Goal: Task Accomplishment & Management: Complete application form

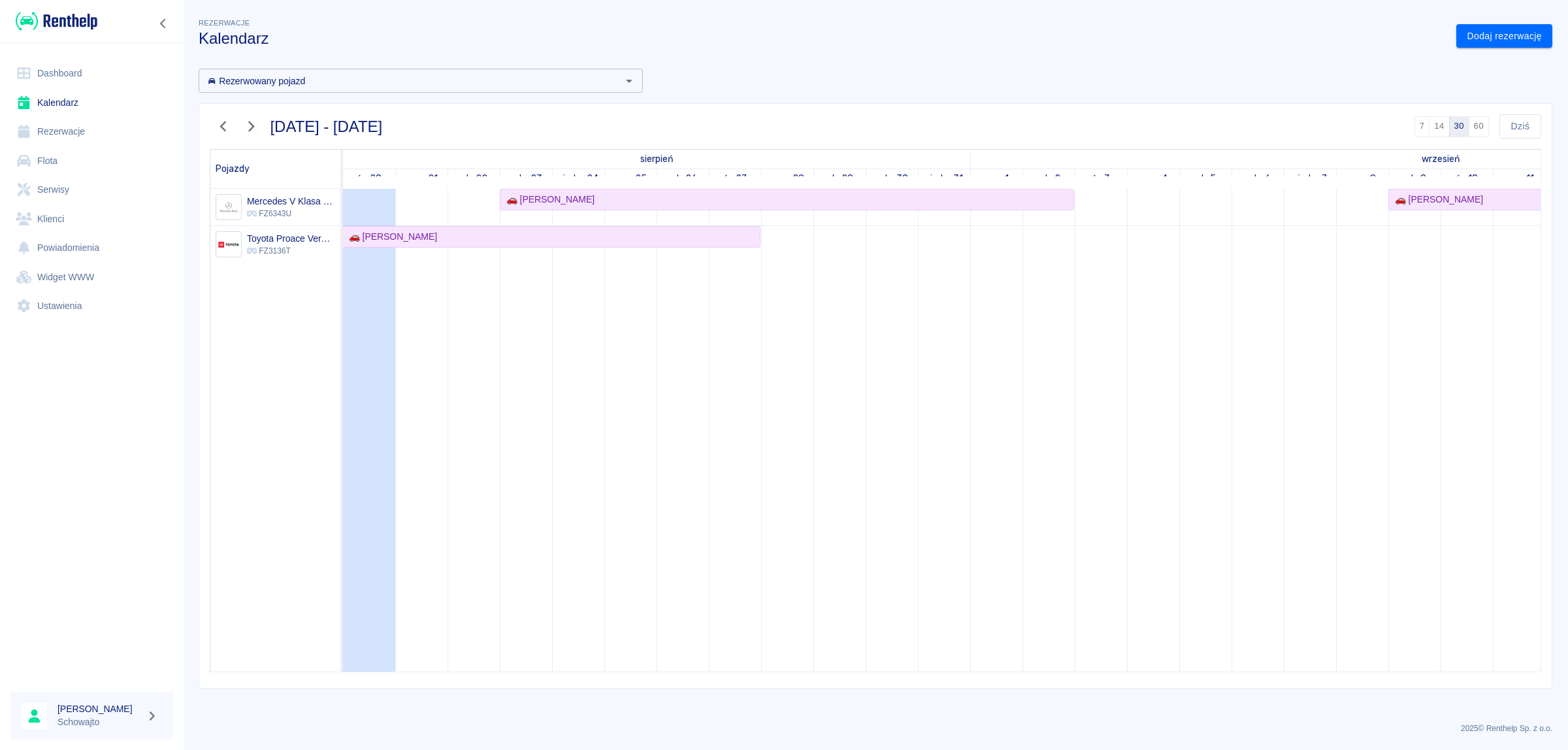
click at [46, 132] on link "Rezerwacje" at bounding box center [92, 132] width 162 height 29
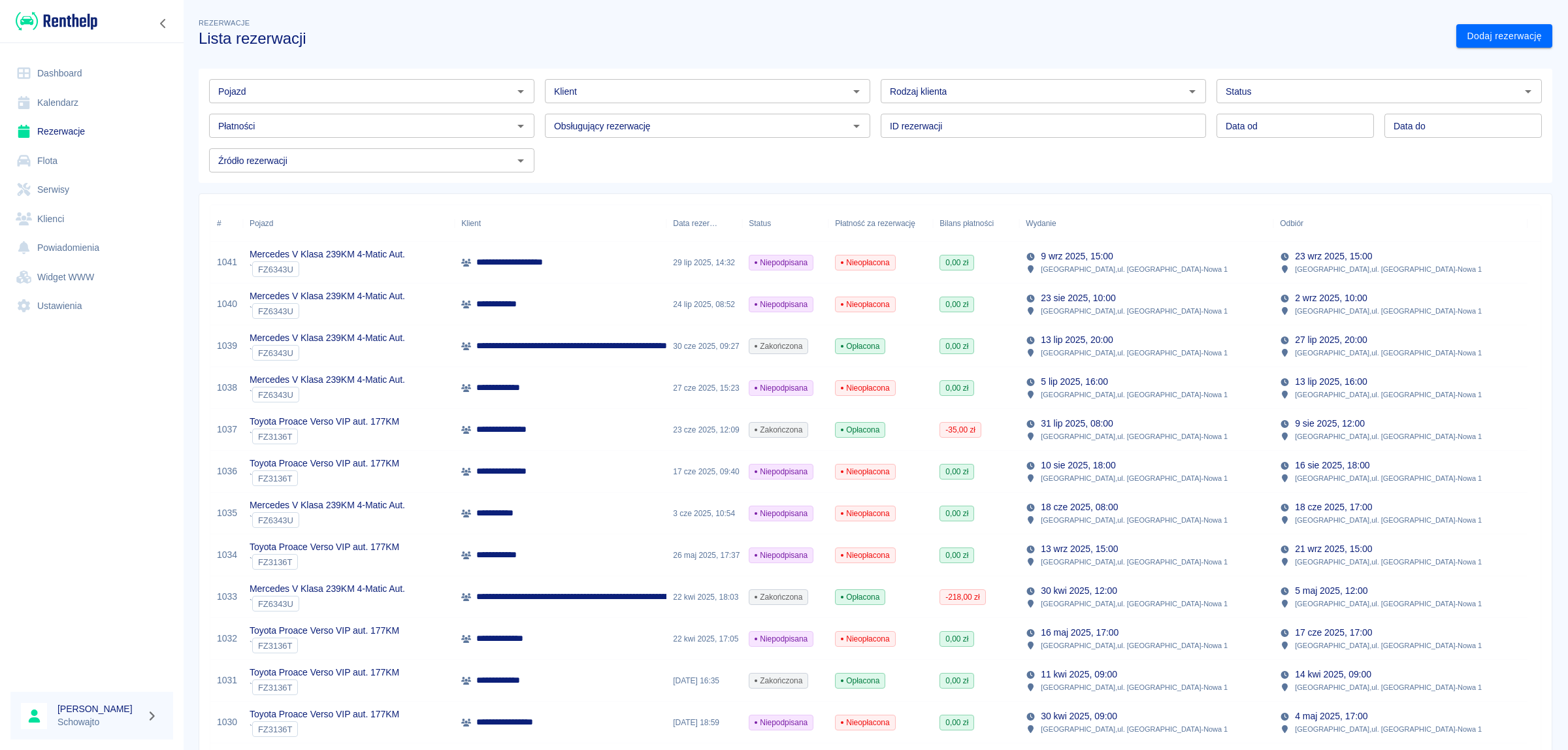
click at [50, 105] on link "Kalendarz" at bounding box center [92, 103] width 162 height 29
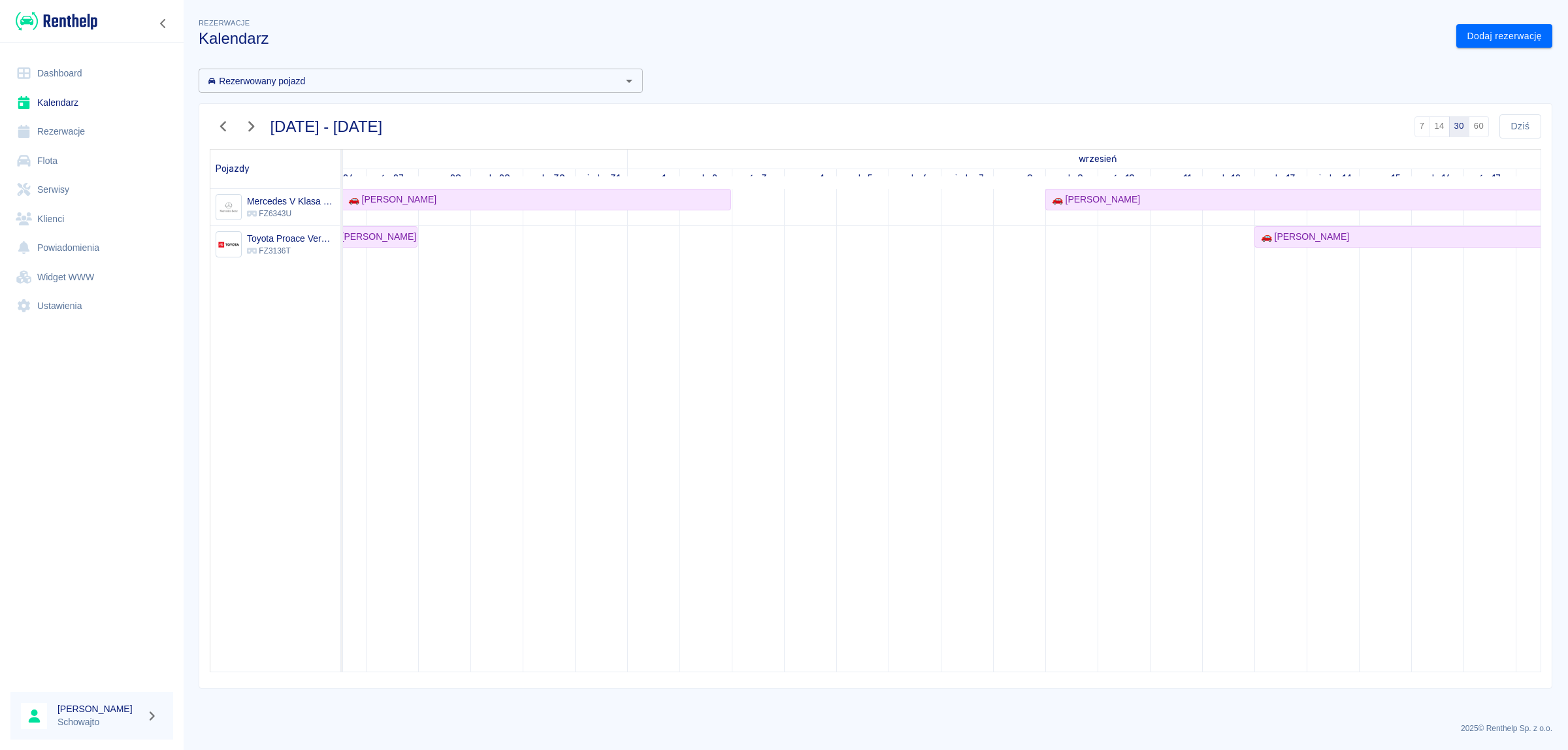
scroll to position [0, 342]
click at [858, 246] on td at bounding box center [864, 430] width 53 height 483
click at [1495, 36] on link "Dodaj rezerwację" at bounding box center [1504, 36] width 96 height 24
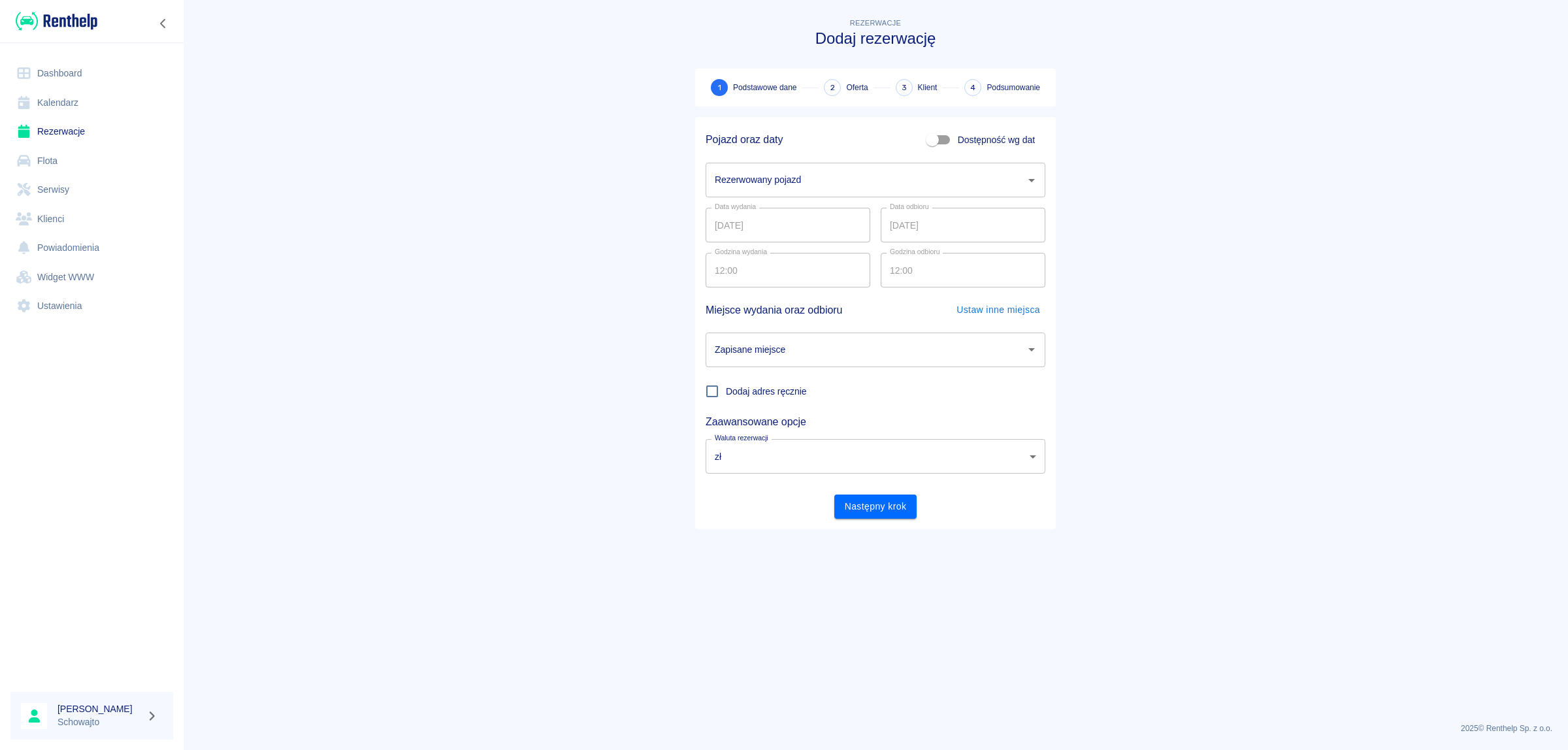
click at [817, 187] on input "Rezerwowany pojazd" at bounding box center [866, 180] width 309 height 23
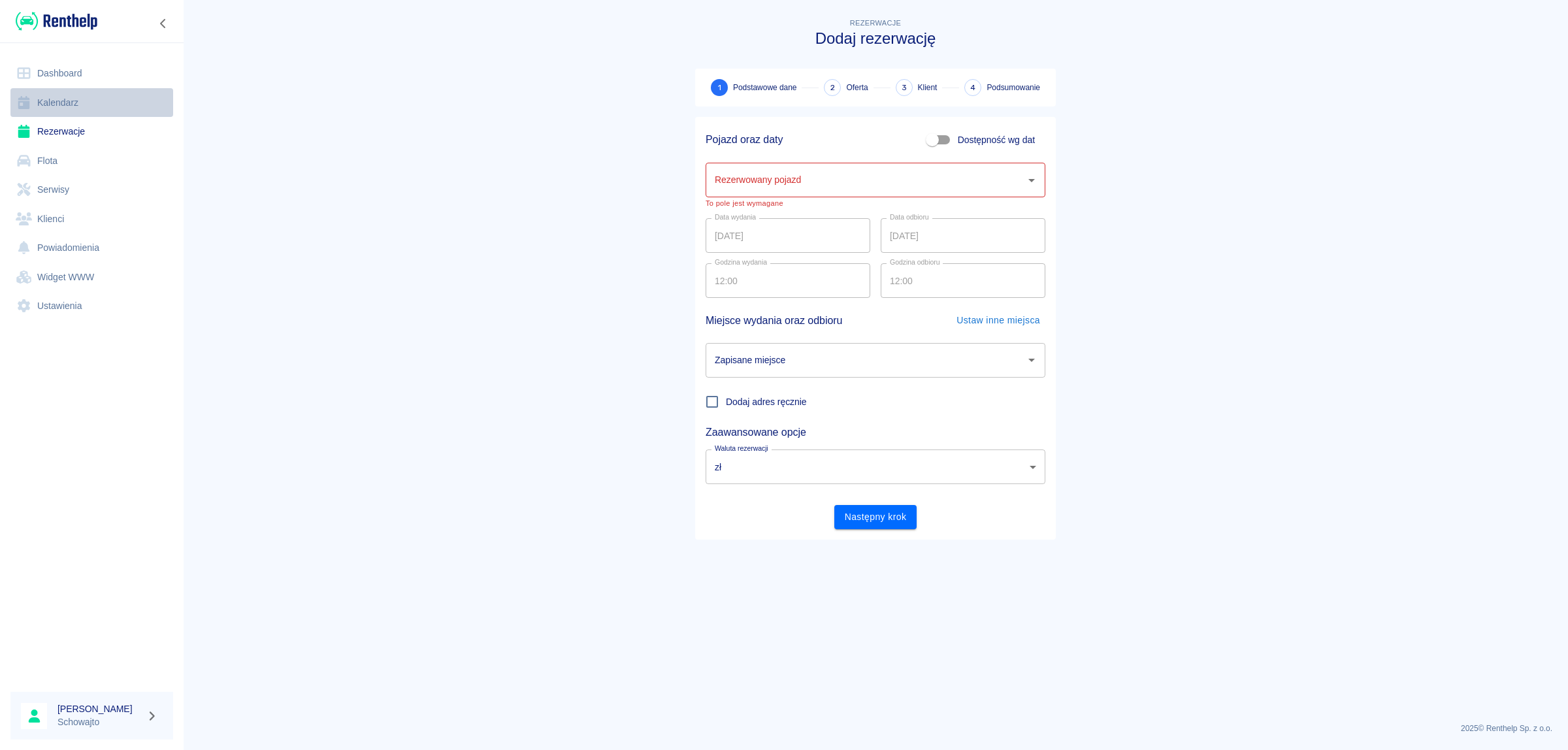
click at [53, 105] on link "Kalendarz" at bounding box center [92, 103] width 162 height 29
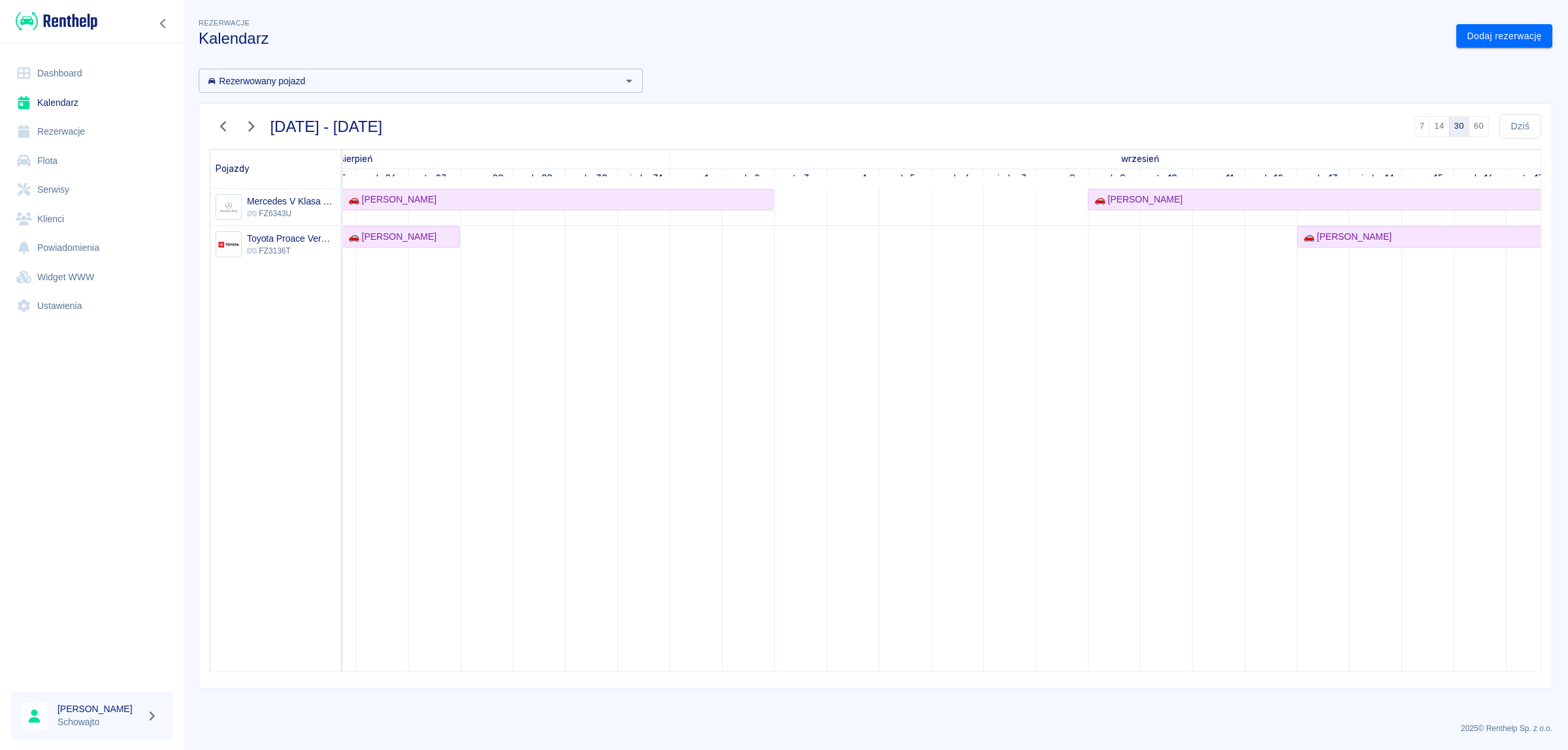
scroll to position [0, 301]
click at [88, 131] on link "Rezerwacje" at bounding box center [92, 132] width 162 height 29
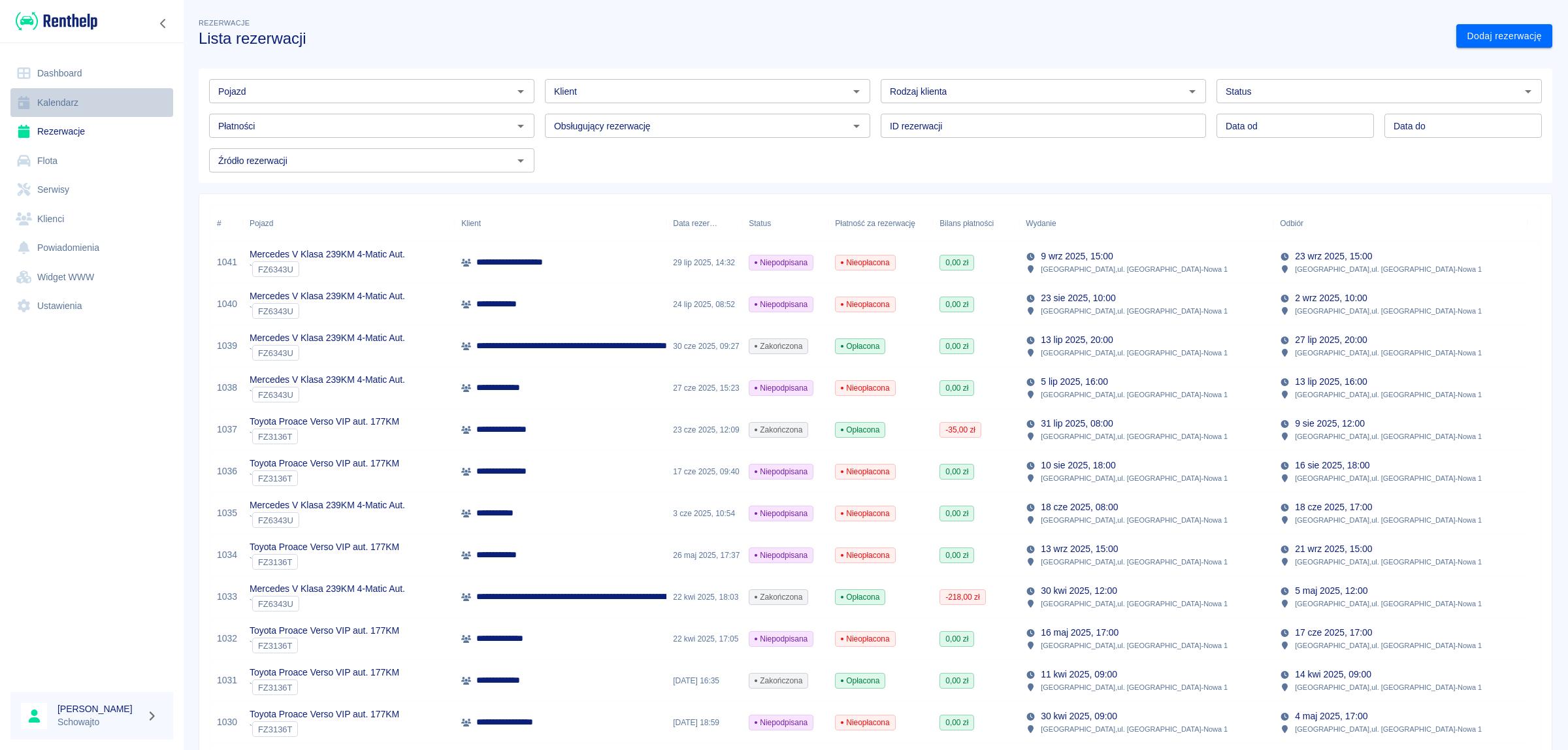
click at [69, 100] on link "Kalendarz" at bounding box center [92, 103] width 162 height 29
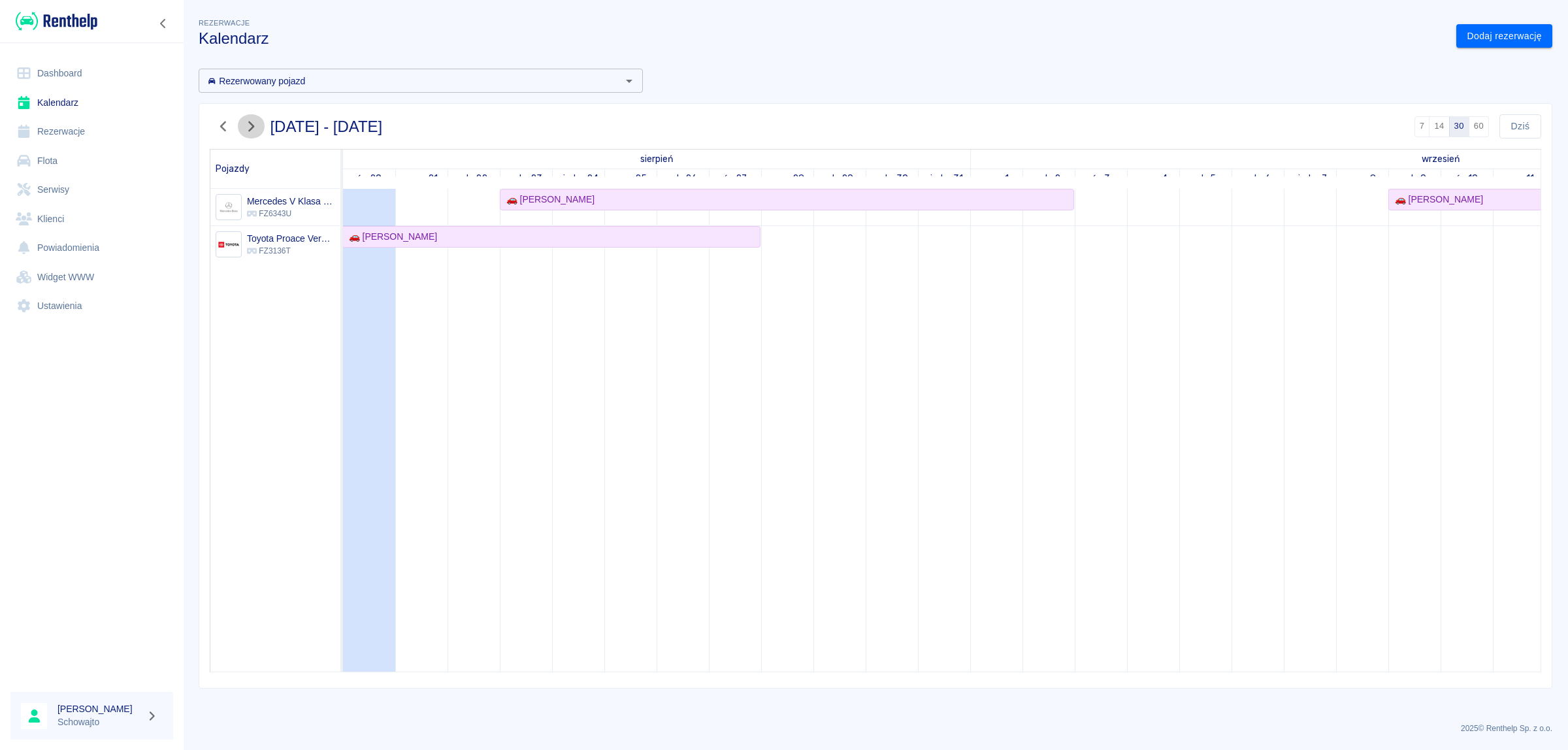
click at [255, 128] on icon "button" at bounding box center [251, 127] width 17 height 14
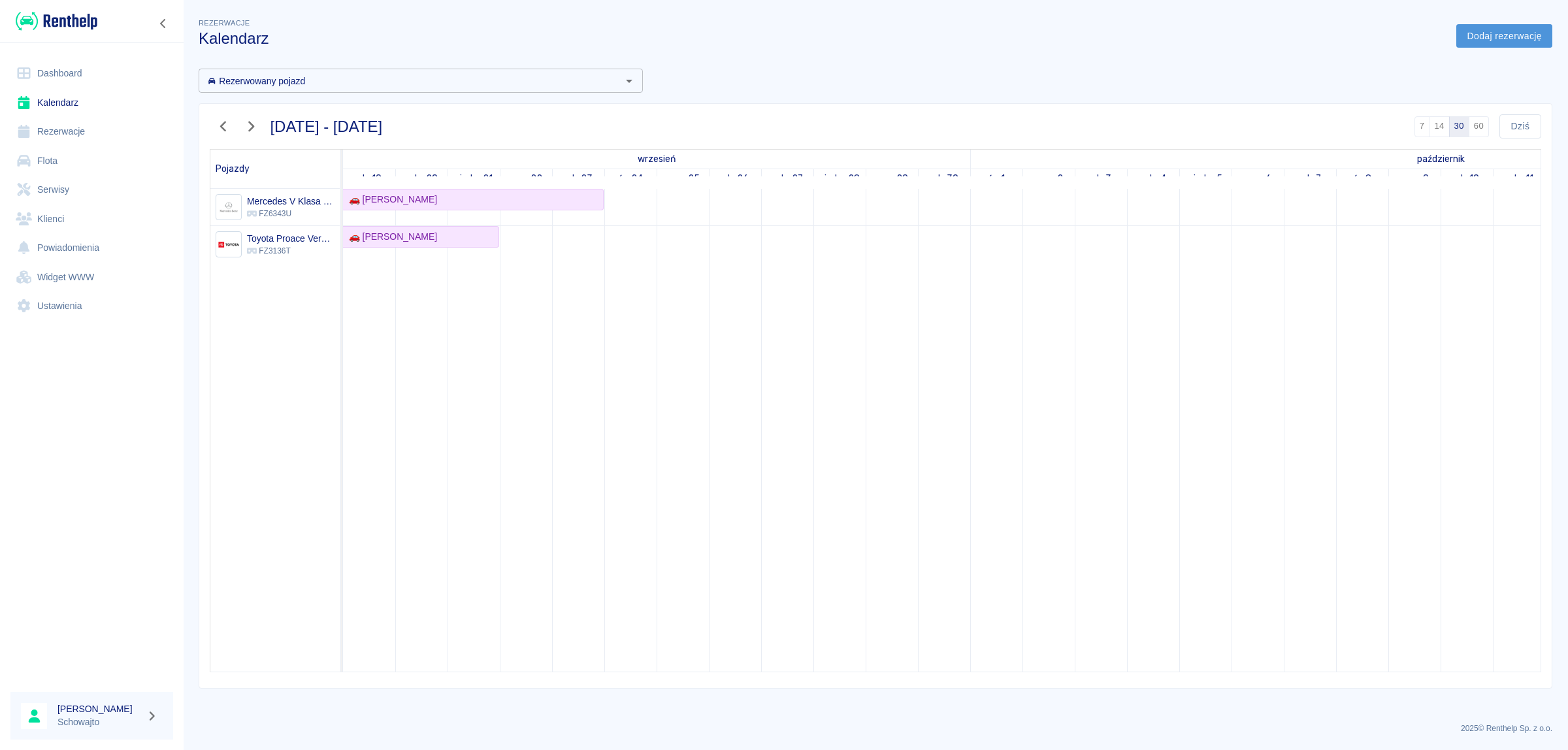
click at [1523, 36] on link "Dodaj rezerwację" at bounding box center [1504, 36] width 96 height 24
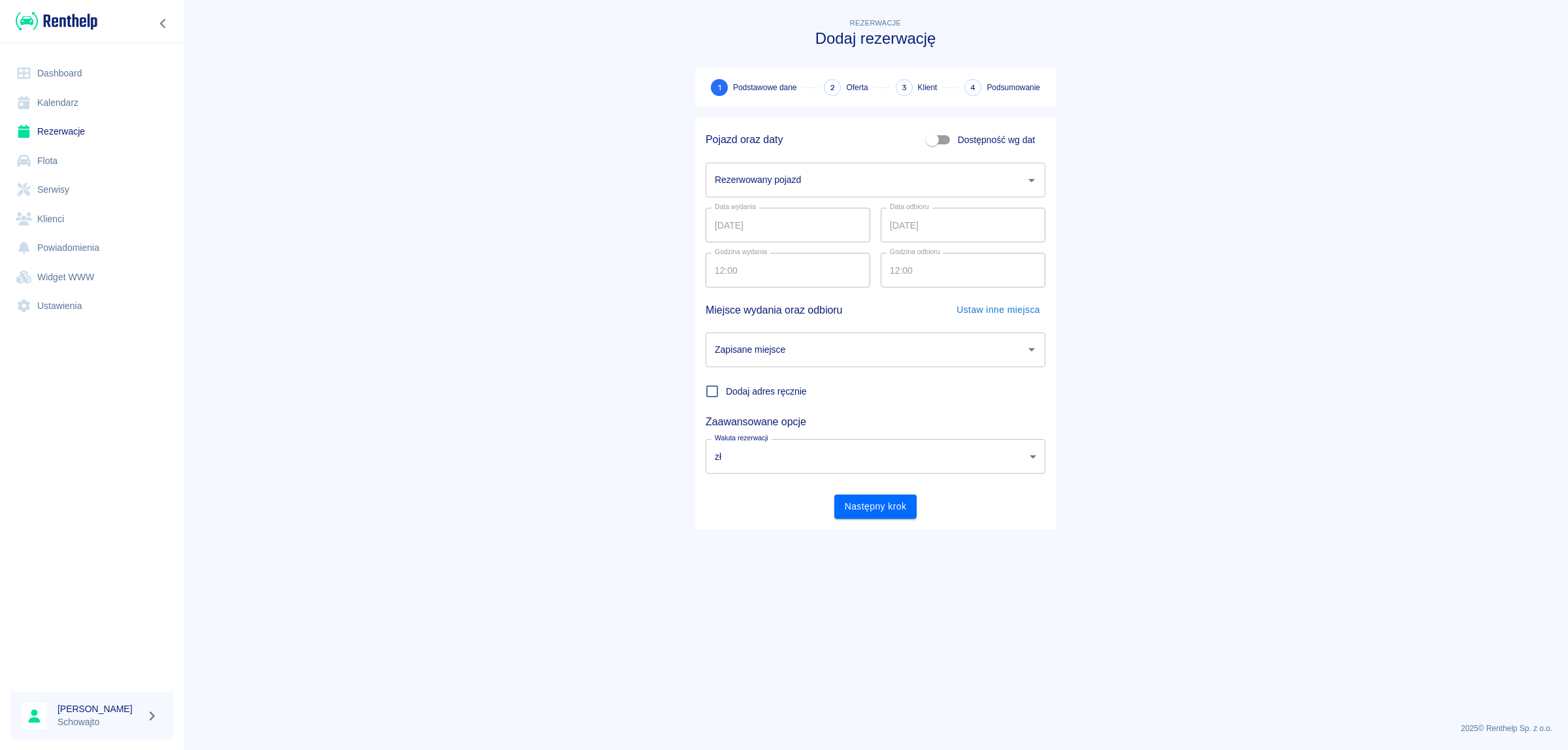
click at [827, 169] on input "Rezerwowany pojazd" at bounding box center [866, 180] width 309 height 23
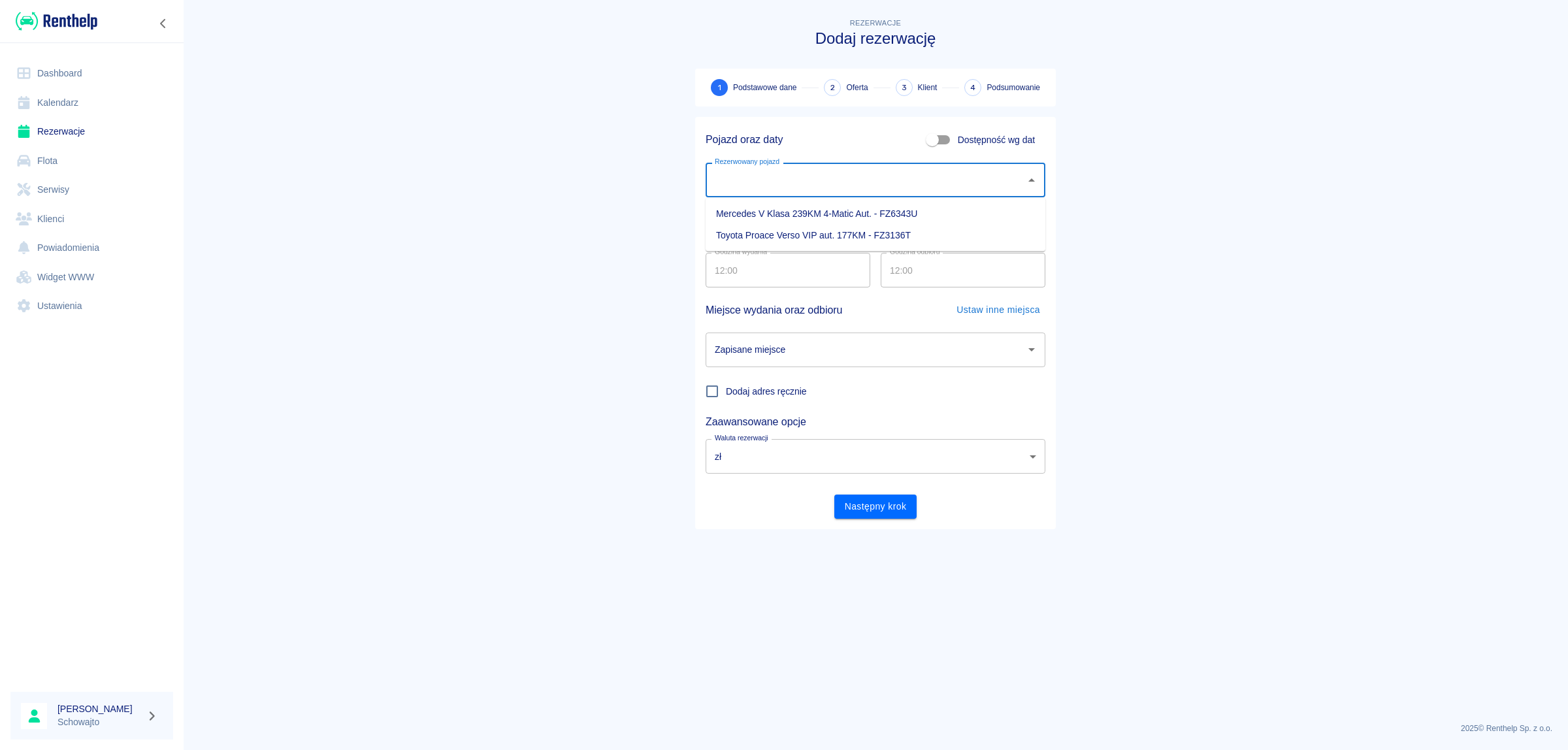
click at [815, 237] on li "Toyota Proace Verso VIP aut. 177KM - FZ3136T" at bounding box center [875, 235] width 340 height 22
type input "Toyota Proace Verso VIP aut. 177KM - FZ3136T"
click at [804, 224] on input "[DATE]" at bounding box center [787, 225] width 165 height 35
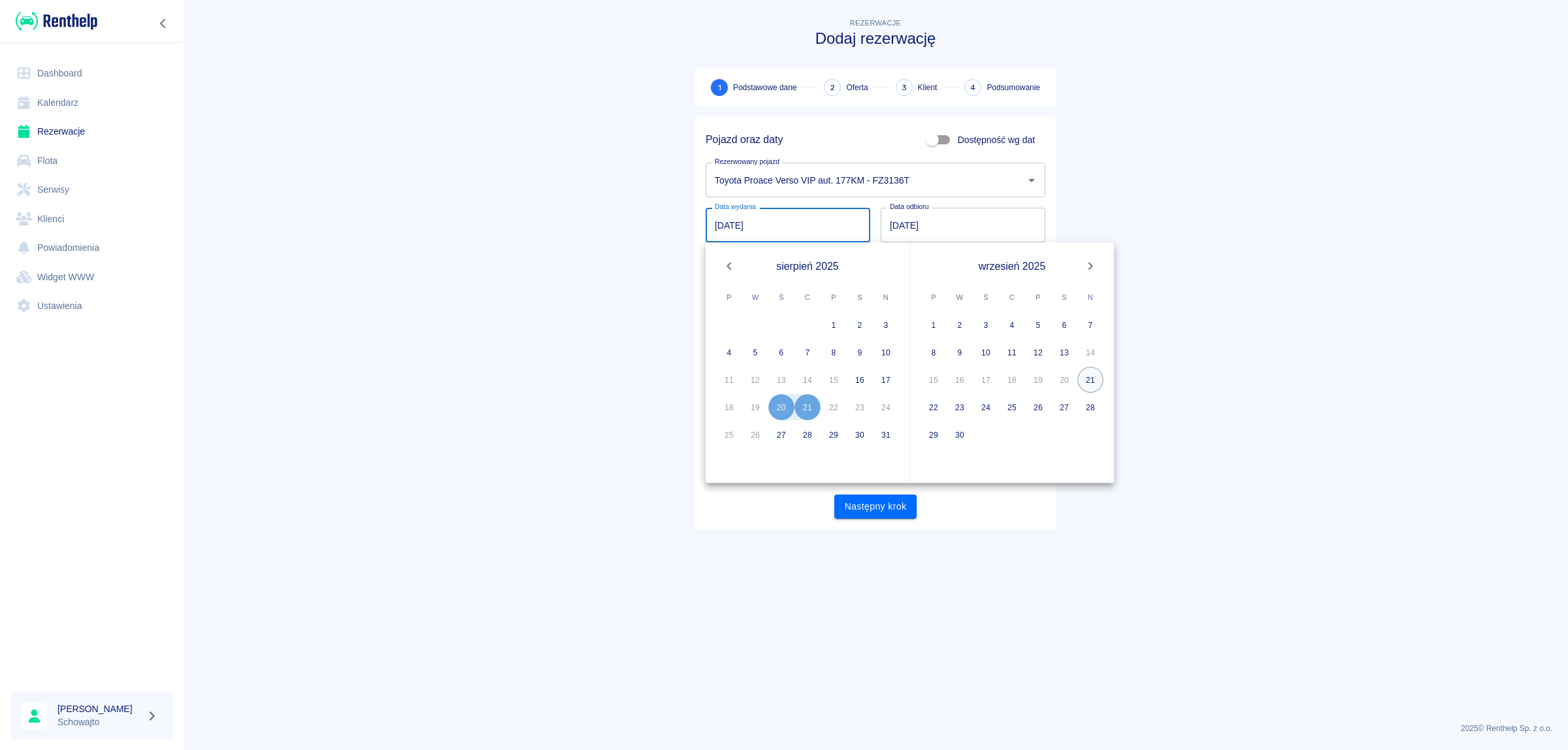
click at [1079, 377] on button "21" at bounding box center [1091, 380] width 26 height 26
type input "[DATE]"
type input "DD.MM.YYYY"
click at [934, 403] on button "22" at bounding box center [934, 407] width 26 height 26
type input "[DATE]"
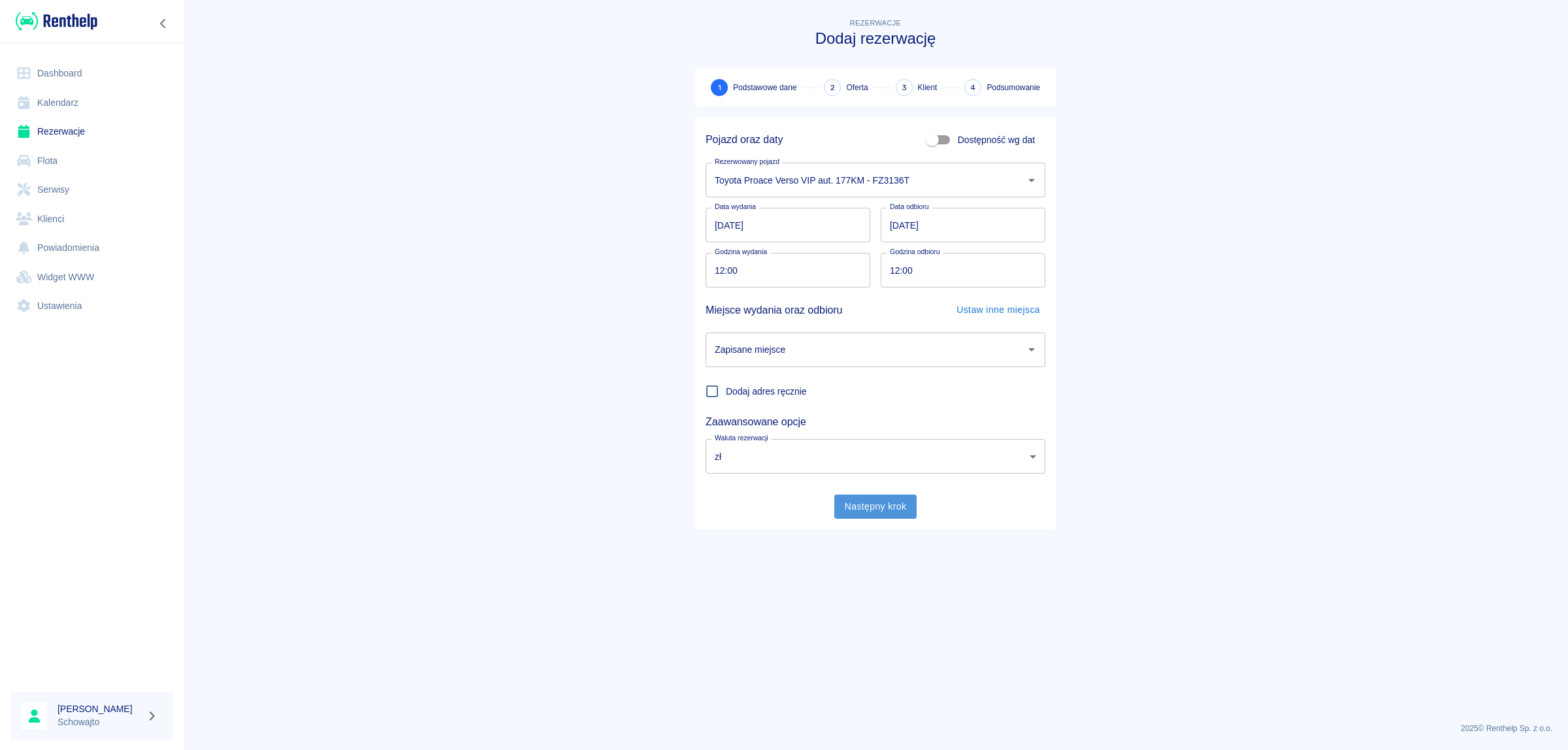
click at [876, 505] on button "Następny krok" at bounding box center [875, 506] width 83 height 24
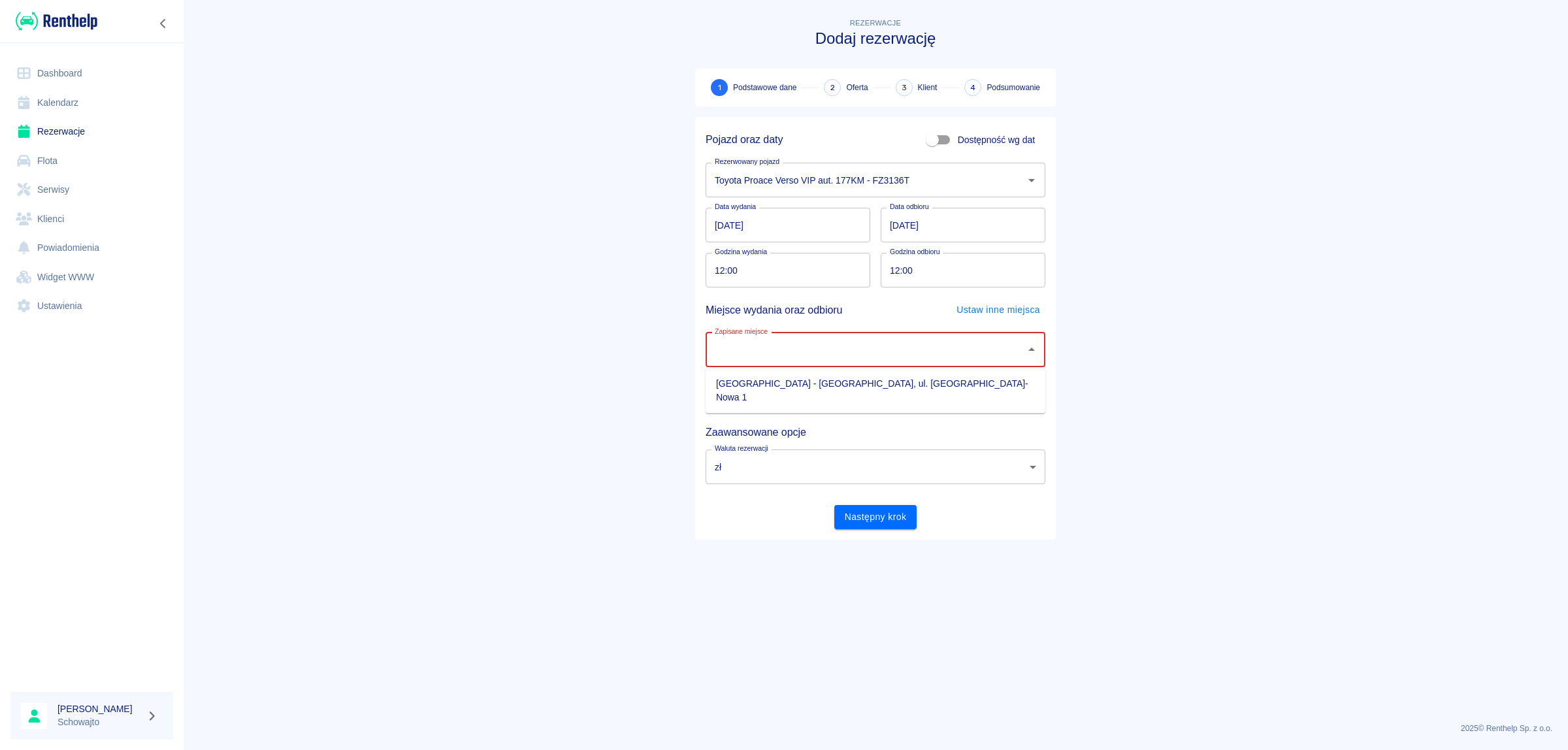
click at [866, 338] on input "Zapisane miejsce" at bounding box center [866, 350] width 309 height 23
click at [866, 384] on li "[GEOGRAPHIC_DATA] - [GEOGRAPHIC_DATA], ul. [GEOGRAPHIC_DATA]-Nowa 1" at bounding box center [875, 391] width 340 height 36
type input "[GEOGRAPHIC_DATA] - [GEOGRAPHIC_DATA], ul. [GEOGRAPHIC_DATA]-Nowa 1"
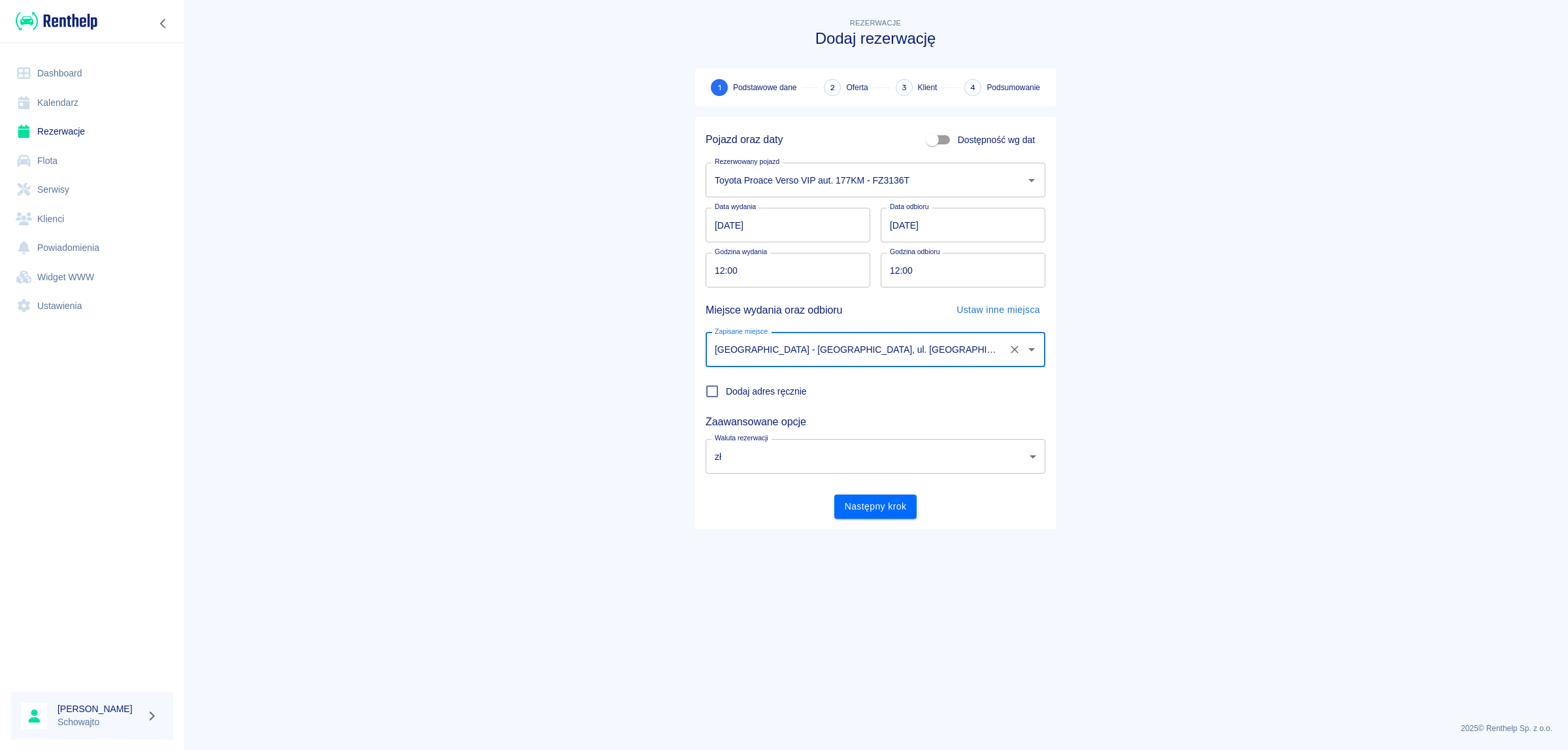
click at [999, 279] on input "12:00" at bounding box center [958, 270] width 155 height 35
drag, startPoint x: 1307, startPoint y: 376, endPoint x: 1305, endPoint y: 388, distance: 12.2
click at [1307, 378] on main "Rezerwacje Dodaj rezerwację 1 Podstawowe dane 2 Oferta 3 Klient 4 Podsumowanie …" at bounding box center [875, 364] width 1385 height 697
click at [895, 275] on input "18:00" at bounding box center [958, 270] width 155 height 35
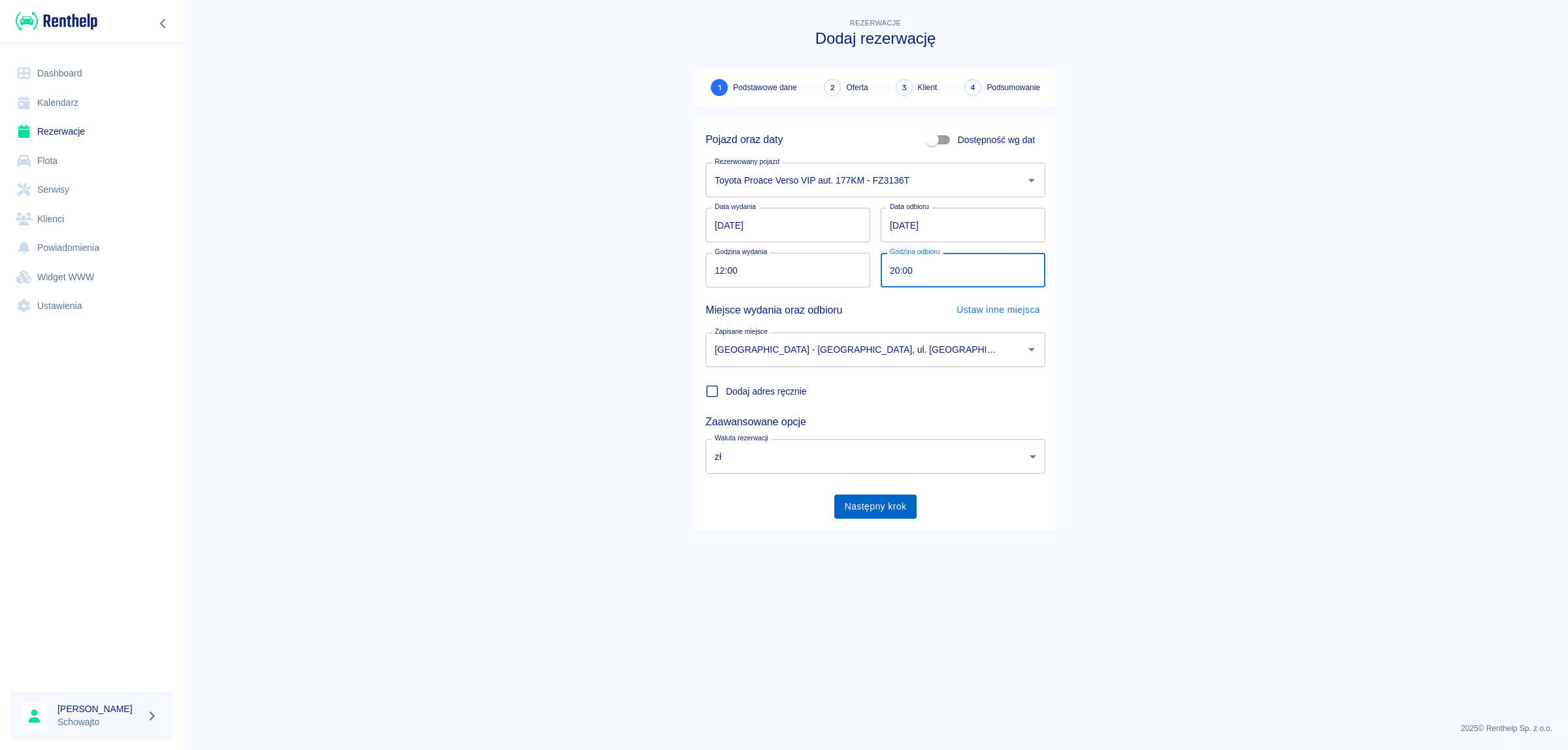
type input "20:00"
click at [879, 504] on button "Następny krok" at bounding box center [875, 506] width 83 height 24
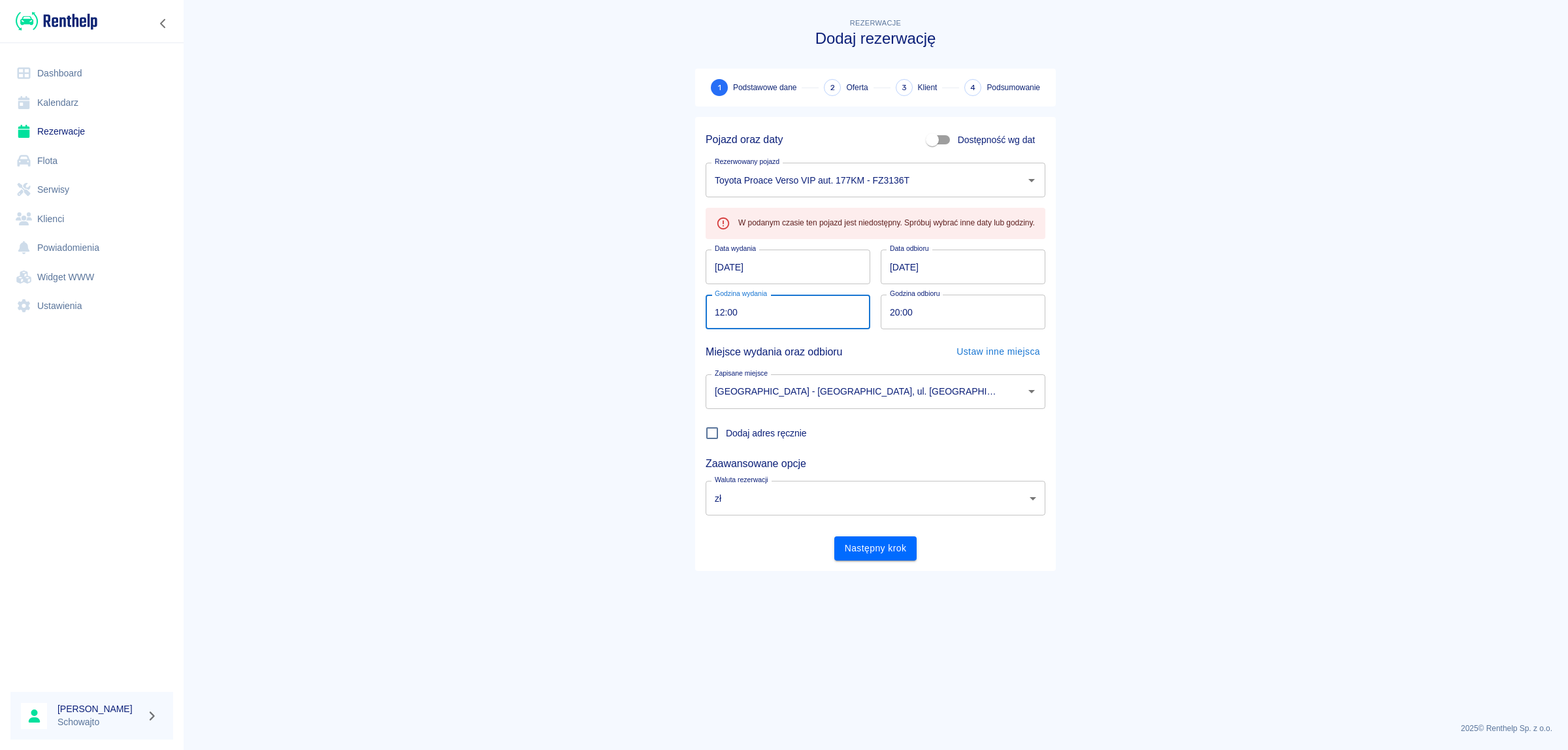
click at [724, 310] on input "12:00" at bounding box center [783, 312] width 155 height 35
type input "20:00"
drag, startPoint x: 1259, startPoint y: 481, endPoint x: 1045, endPoint y: 544, distance: 223.1
click at [1259, 481] on main "Rezerwacje Dodaj rezerwację 1 Podstawowe dane 2 Oferta 3 Klient 4 Podsumowanie …" at bounding box center [875, 364] width 1385 height 697
click at [883, 553] on button "Następny krok" at bounding box center [875, 548] width 83 height 24
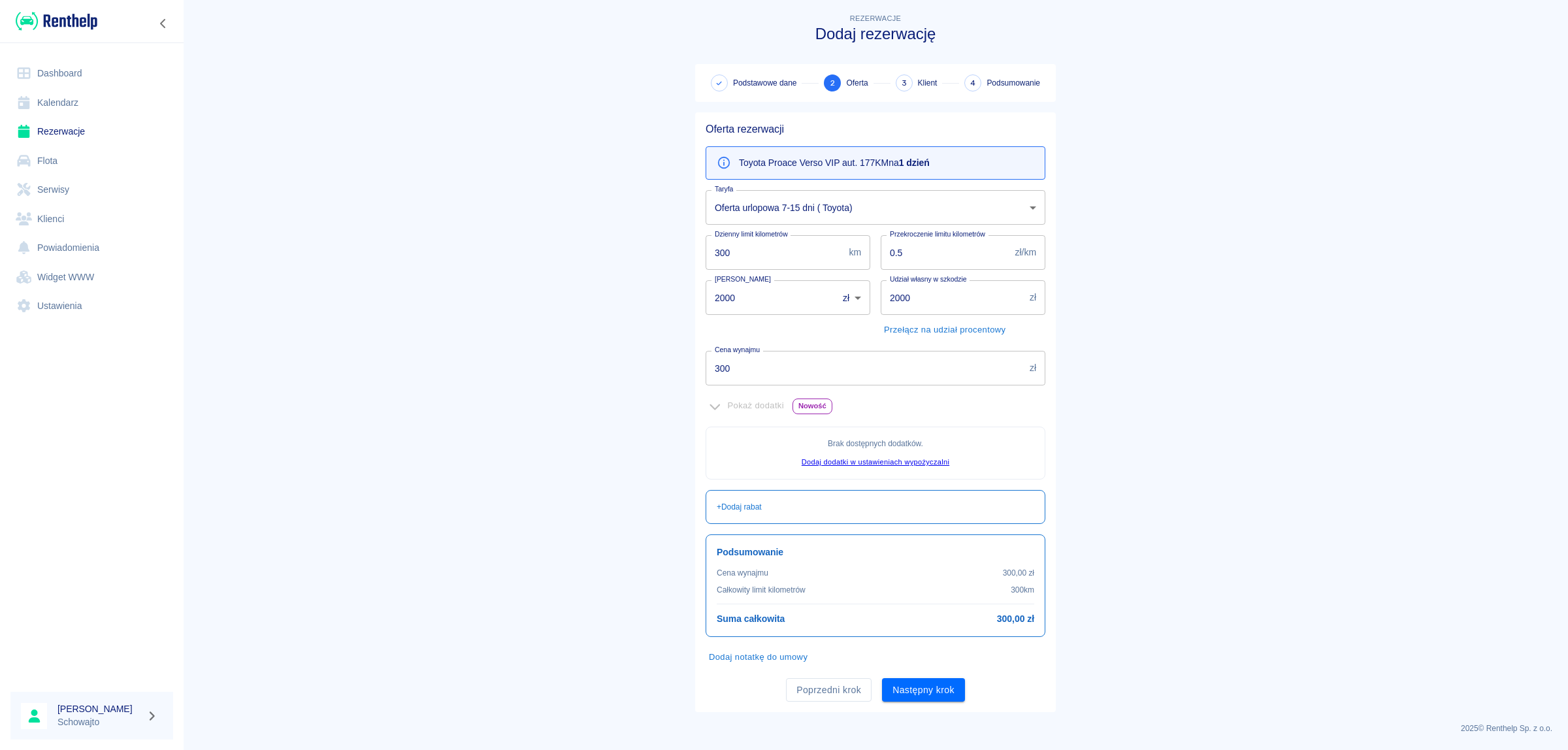
scroll to position [5, 0]
click at [927, 693] on button "Następny krok" at bounding box center [923, 690] width 83 height 24
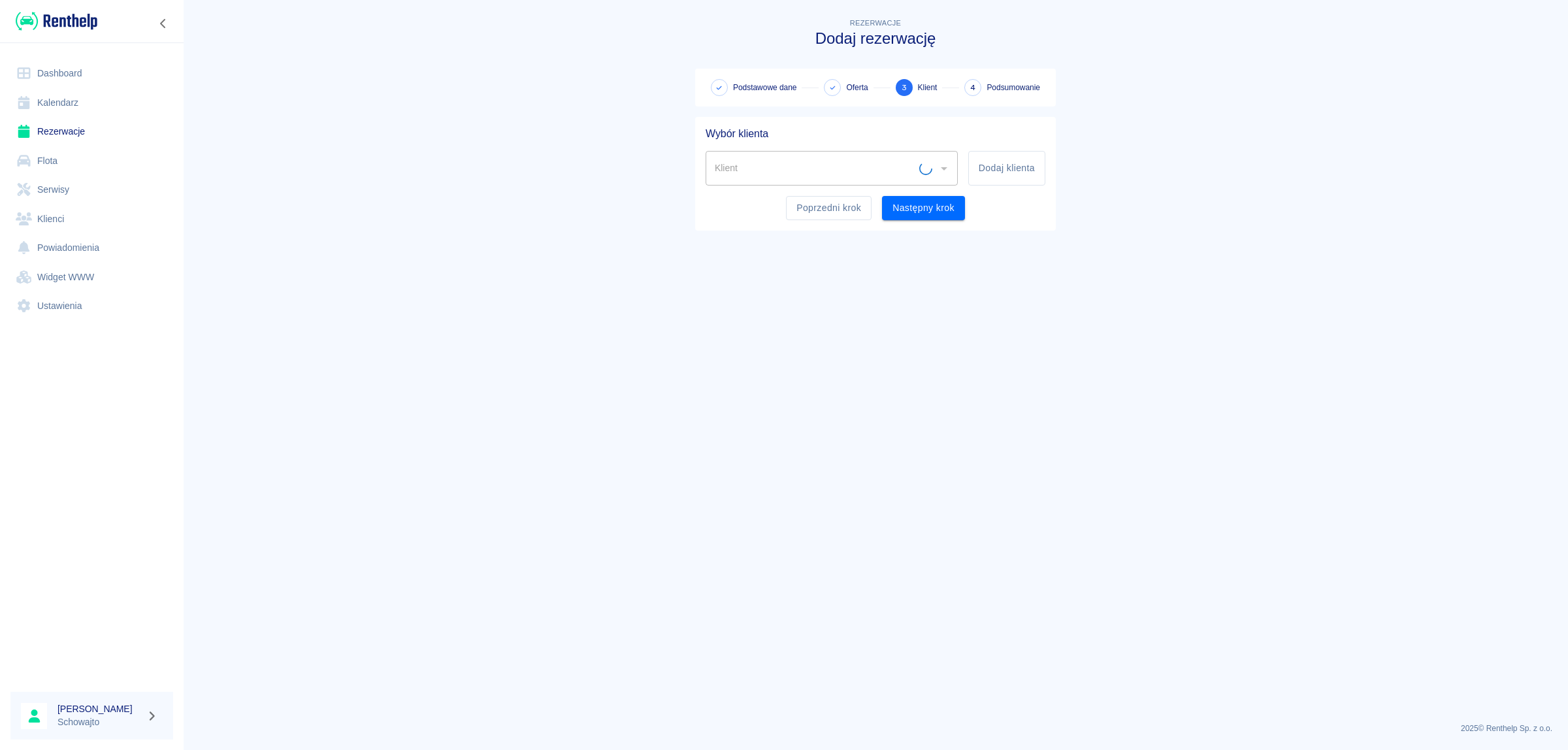
scroll to position [0, 0]
click at [841, 168] on input "Klient" at bounding box center [822, 169] width 220 height 23
click at [791, 200] on li "[PERSON_NAME] ([PHONE_NUMBER])" at bounding box center [831, 202] width 251 height 22
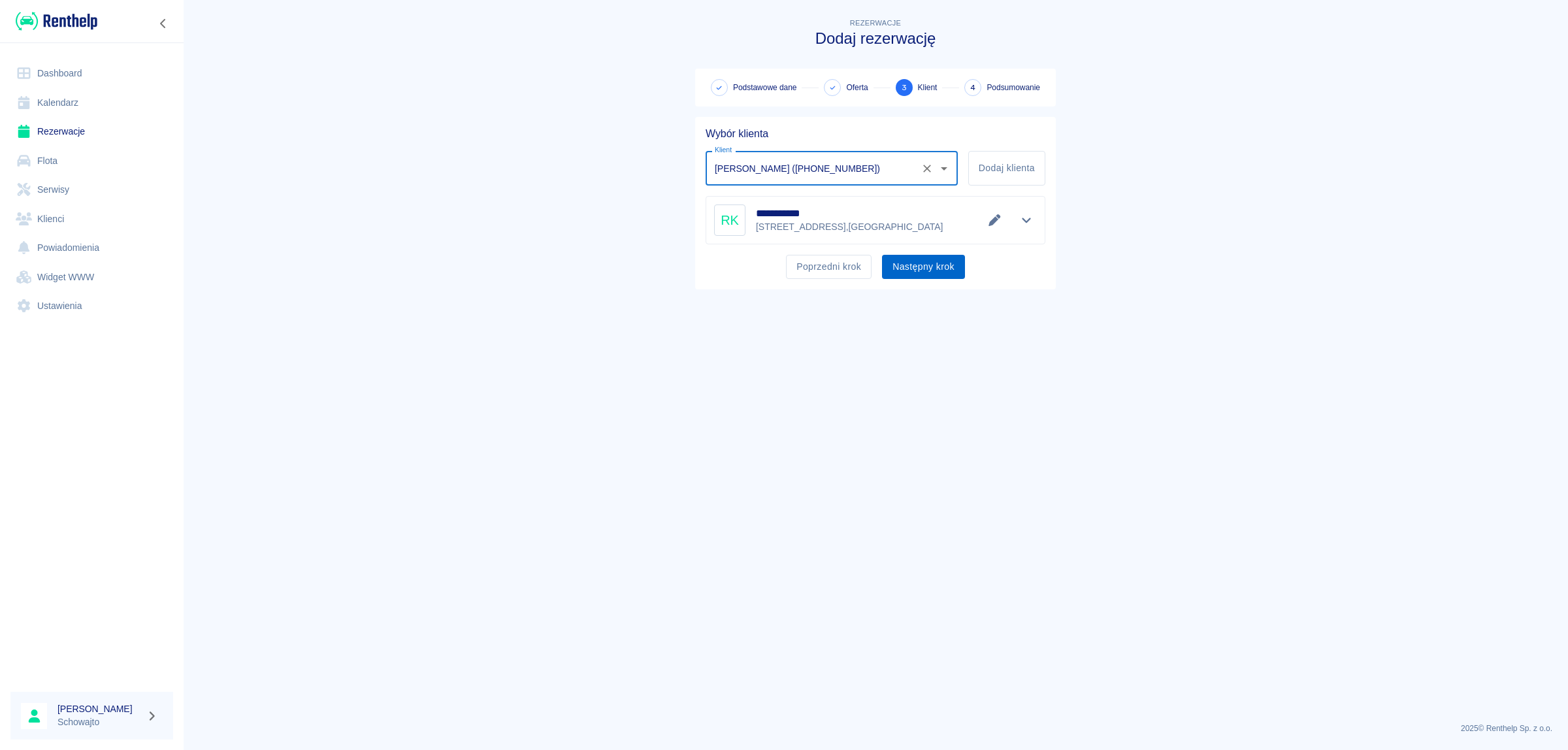
type input "[PERSON_NAME] ([PHONE_NUMBER])"
click at [928, 268] on button "Następny krok" at bounding box center [923, 266] width 83 height 24
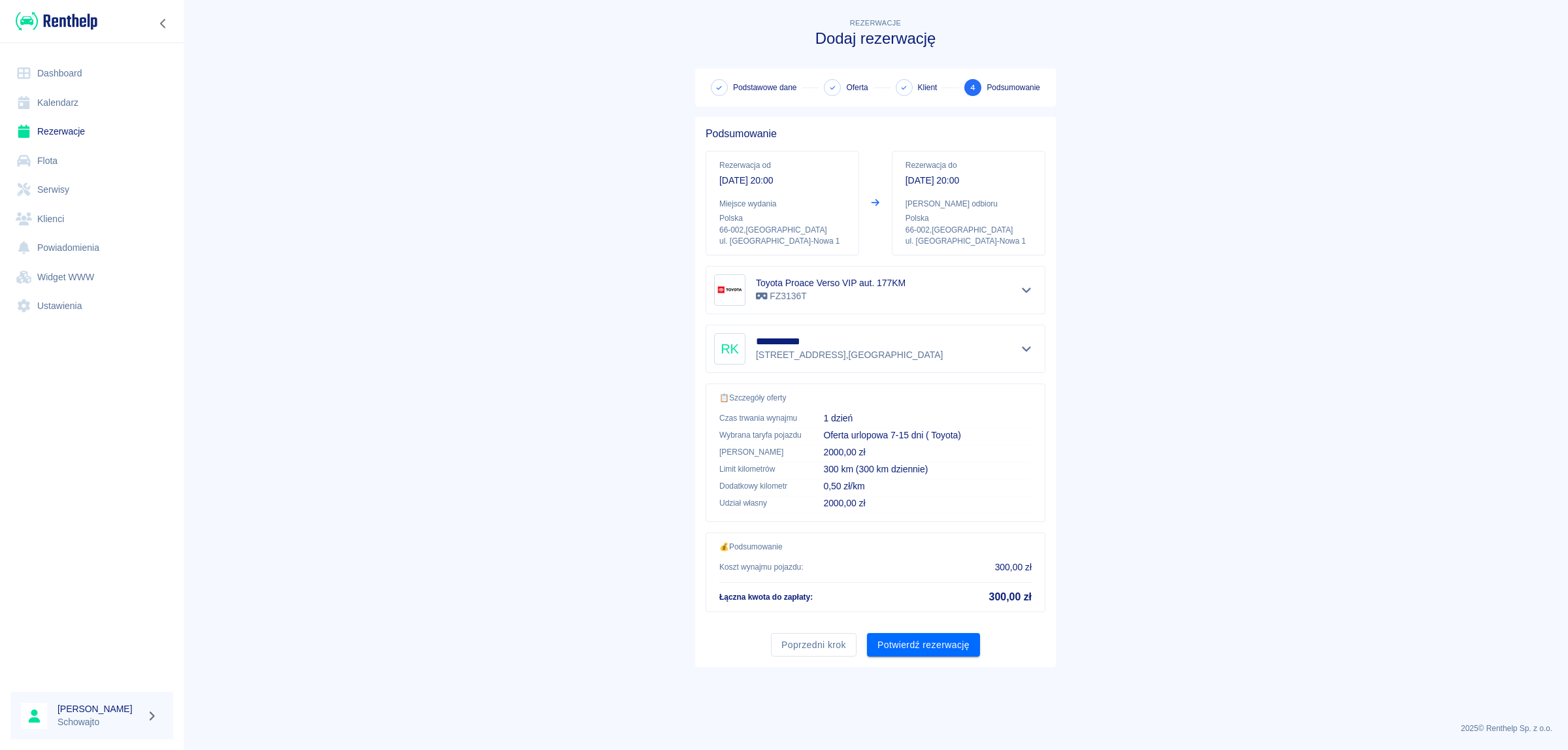
click at [938, 644] on button "Potwierdź rezerwację" at bounding box center [924, 645] width 113 height 24
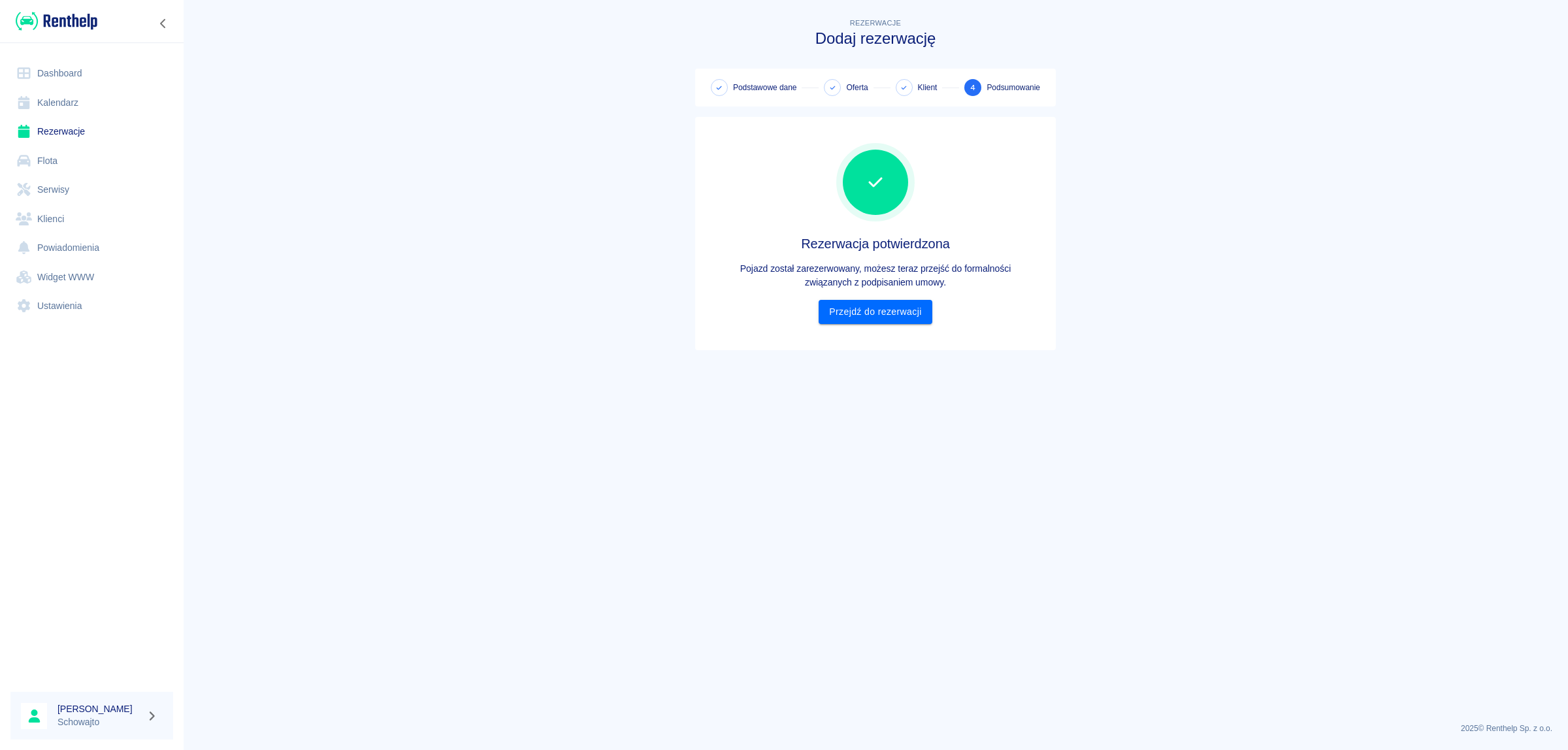
click at [91, 67] on link "Dashboard" at bounding box center [92, 74] width 162 height 29
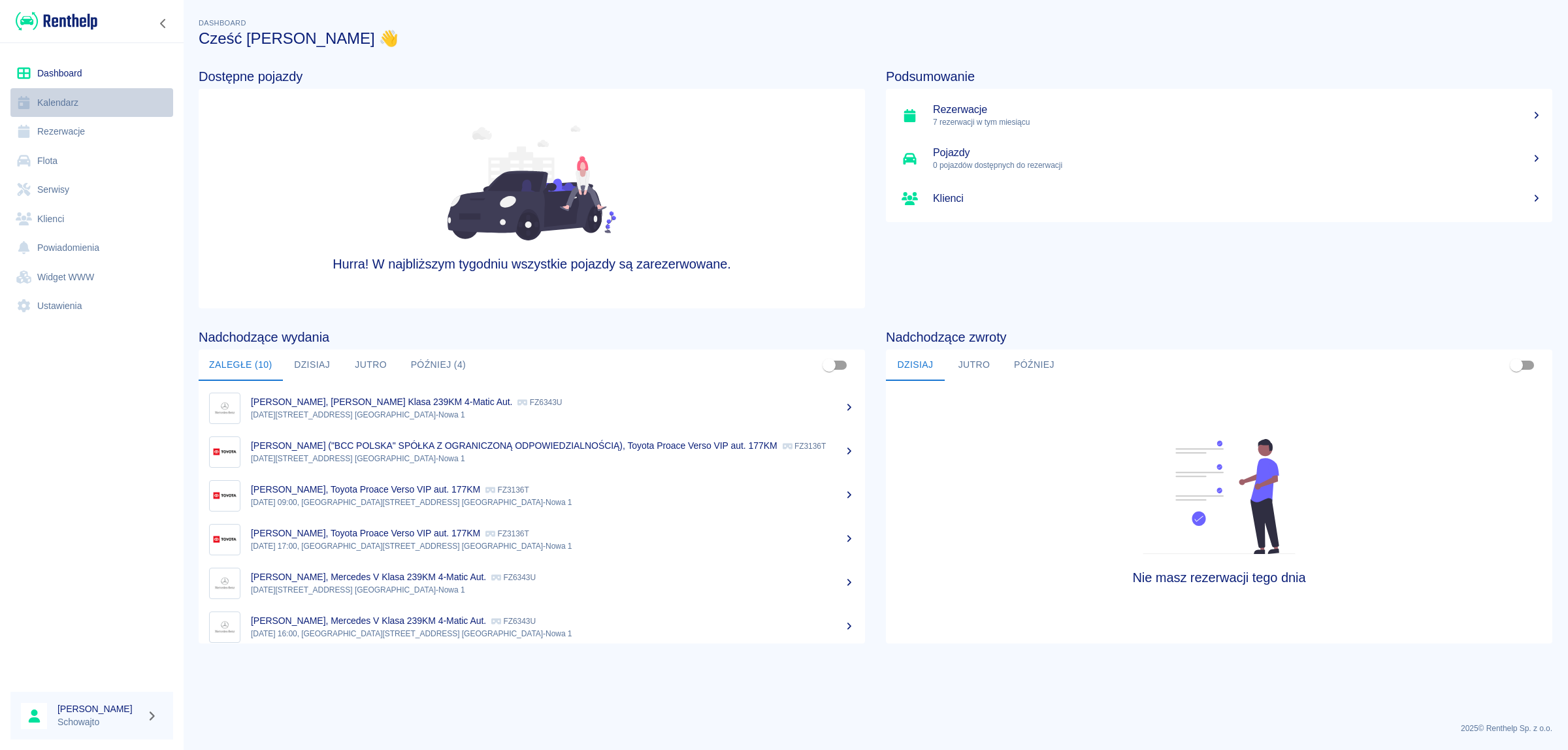
click at [72, 97] on link "Kalendarz" at bounding box center [92, 103] width 162 height 29
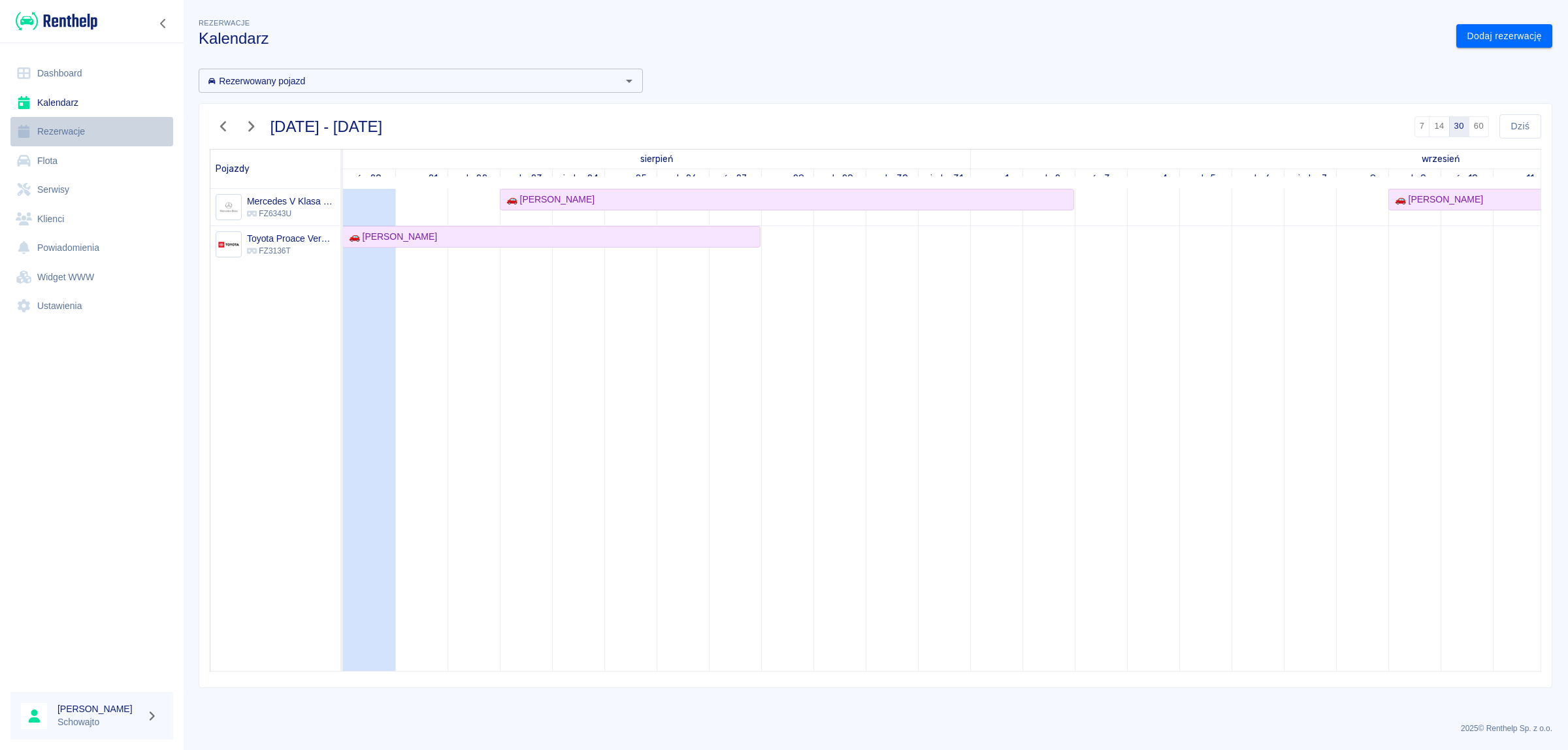
click at [67, 128] on link "Rezerwacje" at bounding box center [92, 132] width 162 height 29
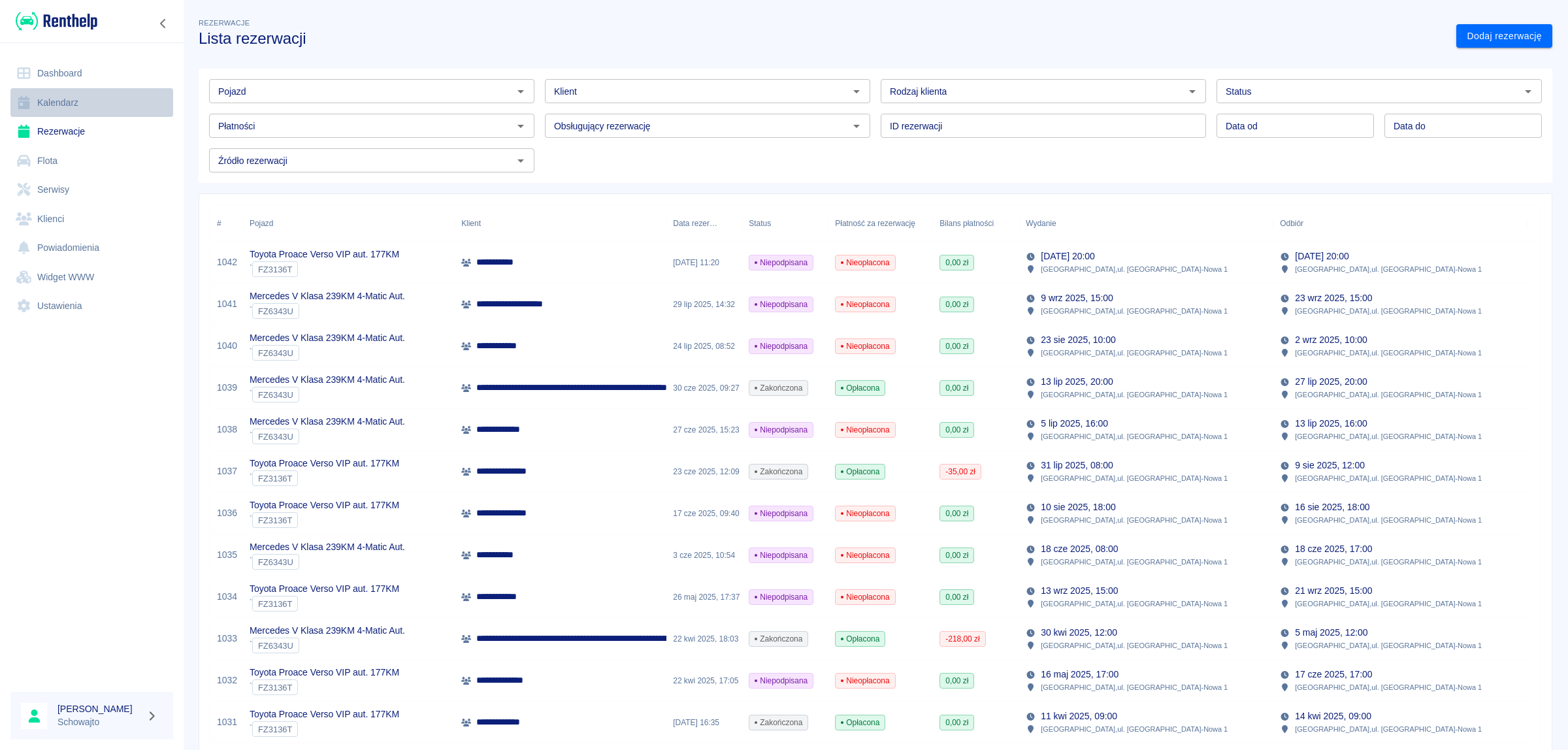
click at [63, 91] on link "Kalendarz" at bounding box center [92, 103] width 162 height 29
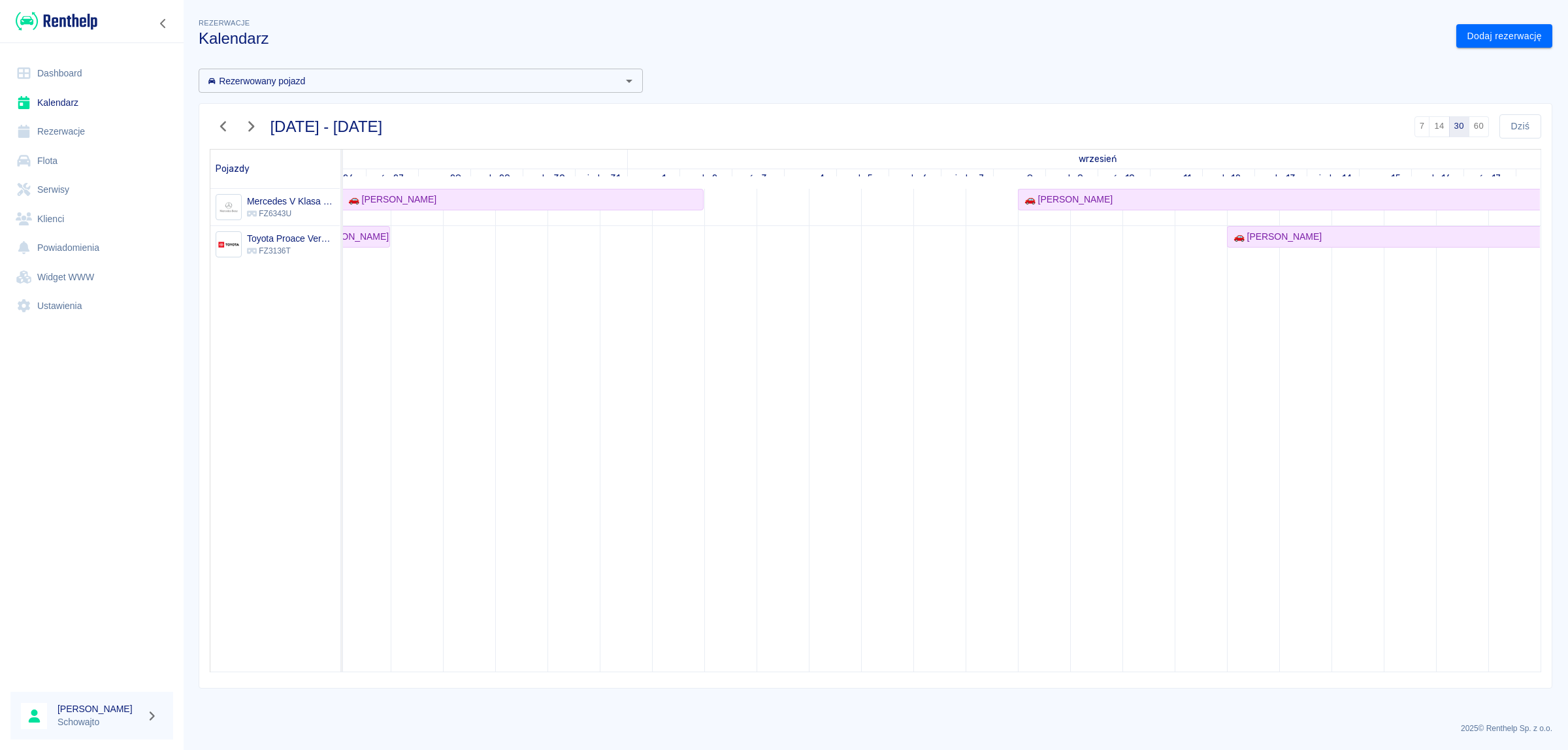
scroll to position [0, 371]
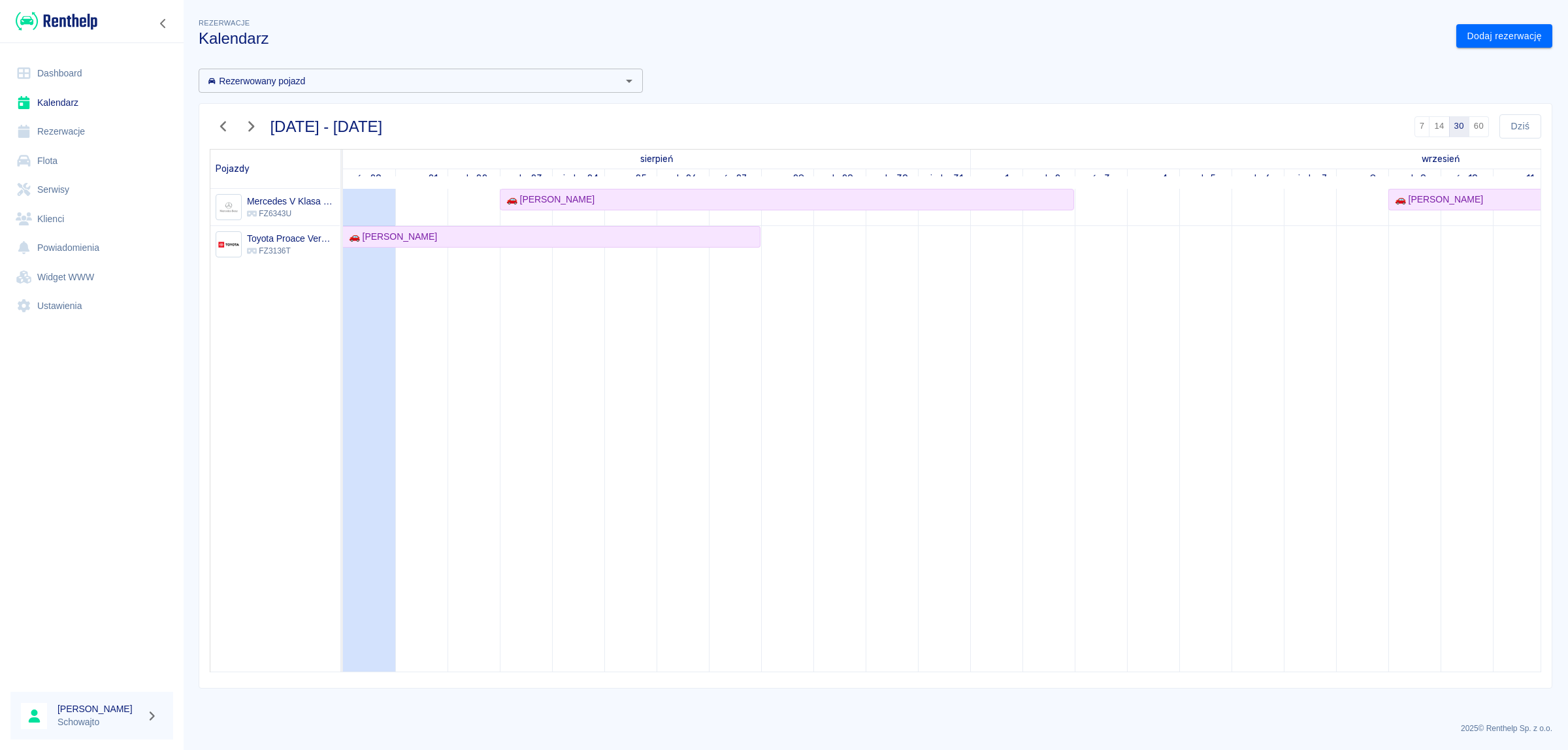
scroll to position [0, 371]
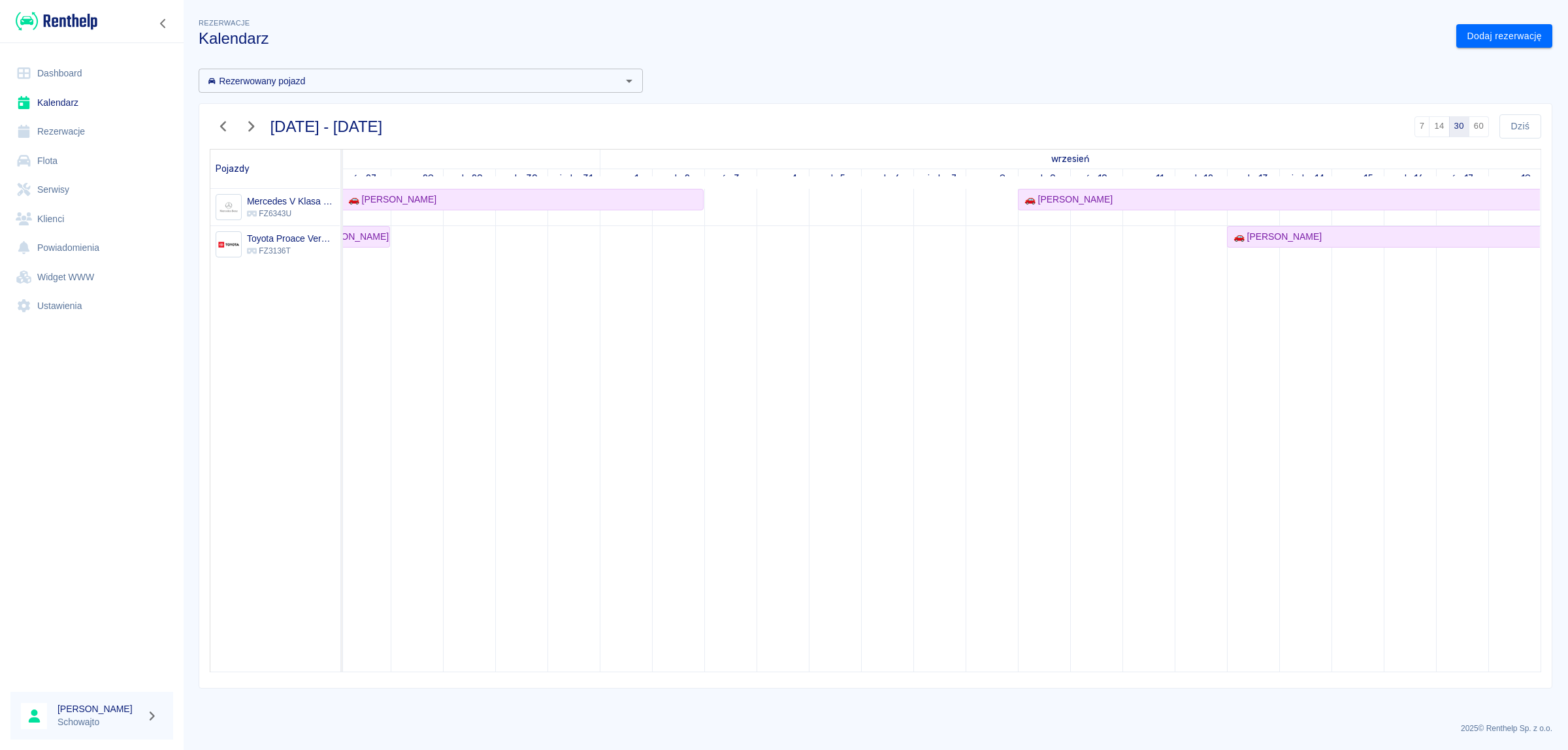
click at [1483, 126] on button "60" at bounding box center [1478, 126] width 20 height 21
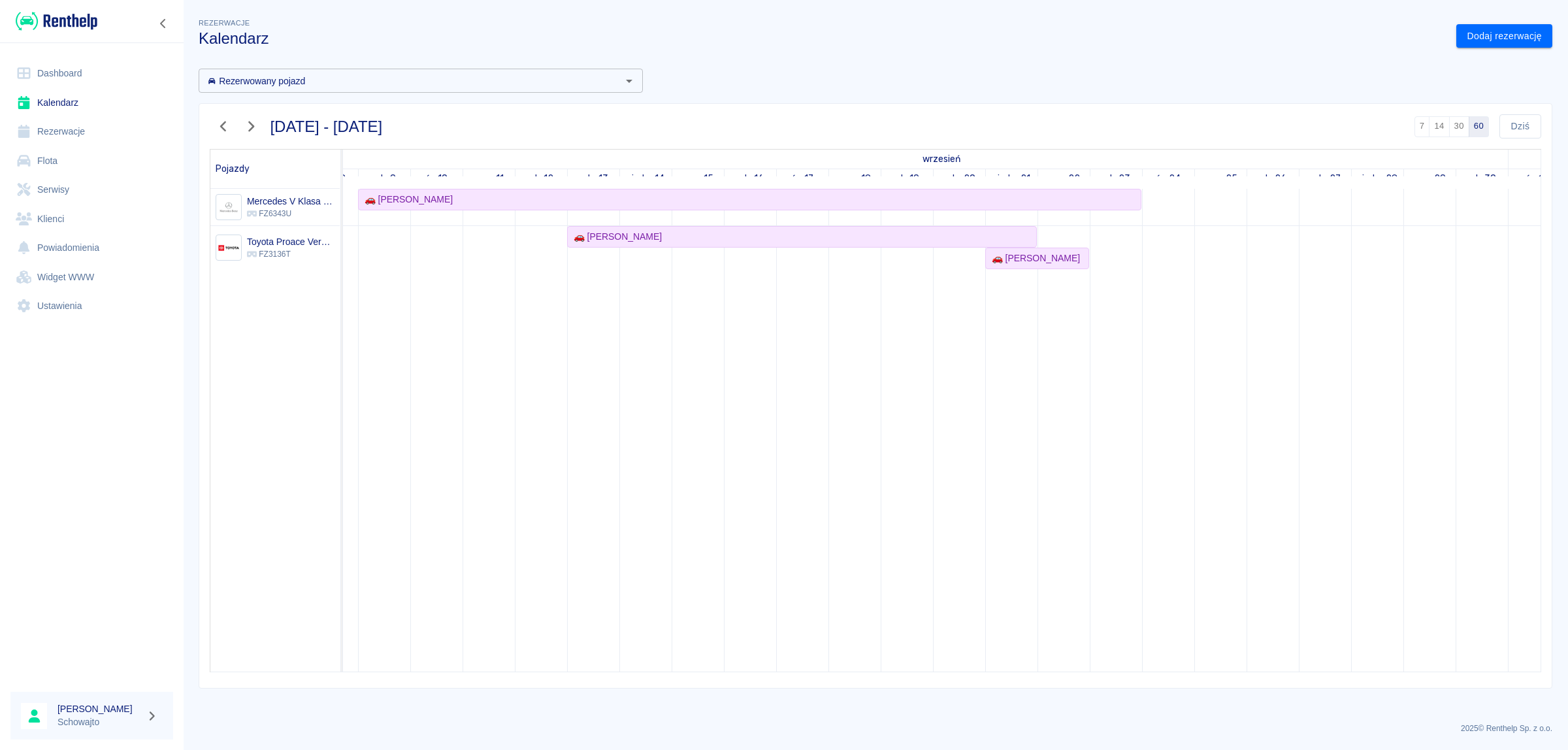
scroll to position [0, 1020]
click at [983, 442] on td at bounding box center [969, 430] width 53 height 483
